Goal: Navigation & Orientation: Find specific page/section

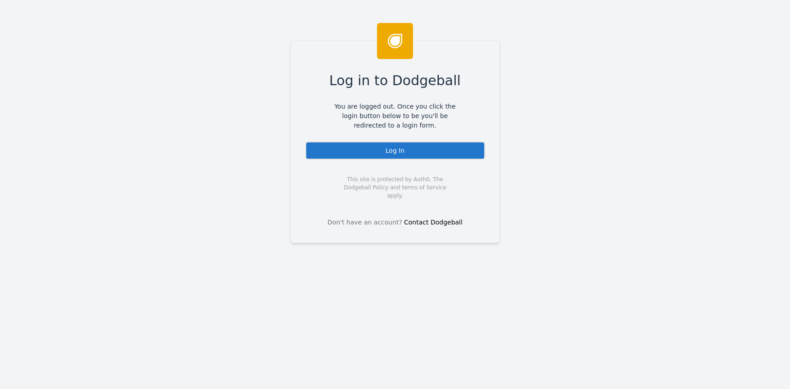
click at [459, 142] on div "Log In" at bounding box center [395, 150] width 180 height 18
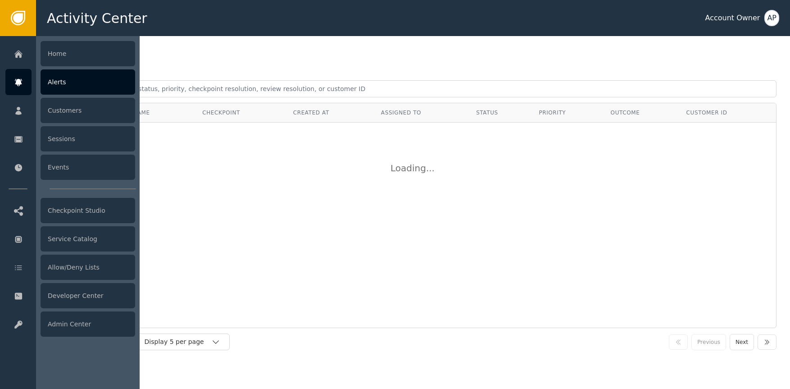
click at [73, 85] on div "Alerts" at bounding box center [88, 81] width 95 height 25
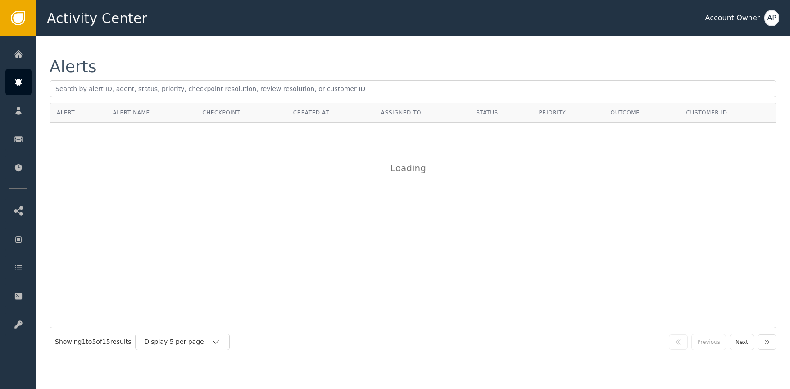
drag, startPoint x: 250, startPoint y: 54, endPoint x: 236, endPoint y: 61, distance: 15.5
click at [250, 54] on div "Alerts Alert Alert Name Checkpoint Created At Assigned To Status Priority Outco…" at bounding box center [413, 207] width 754 height 342
